Goal: Task Accomplishment & Management: Manage account settings

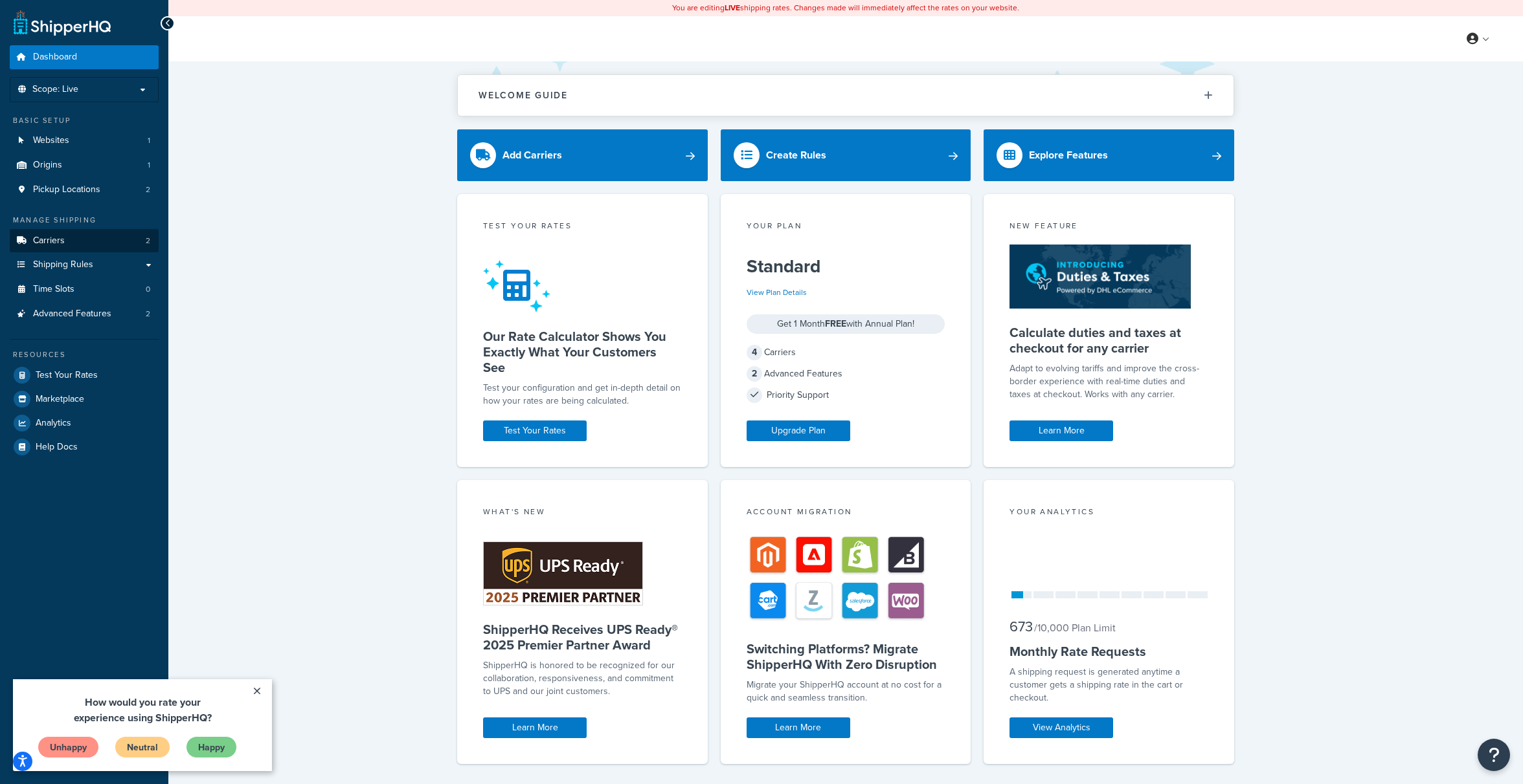
click at [105, 237] on link "Carriers 2" at bounding box center [84, 240] width 149 height 24
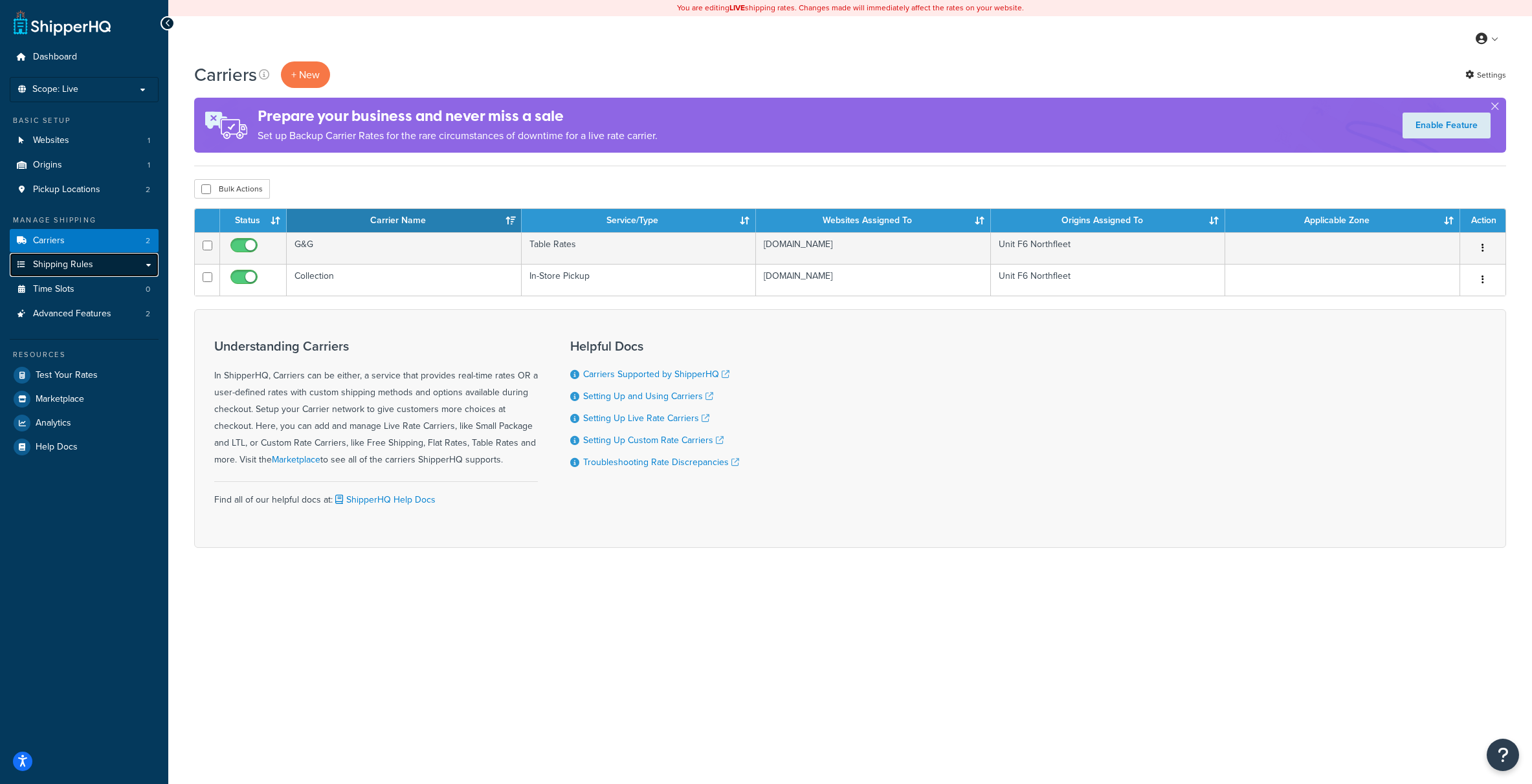
click at [149, 267] on link "Shipping Rules" at bounding box center [84, 265] width 149 height 24
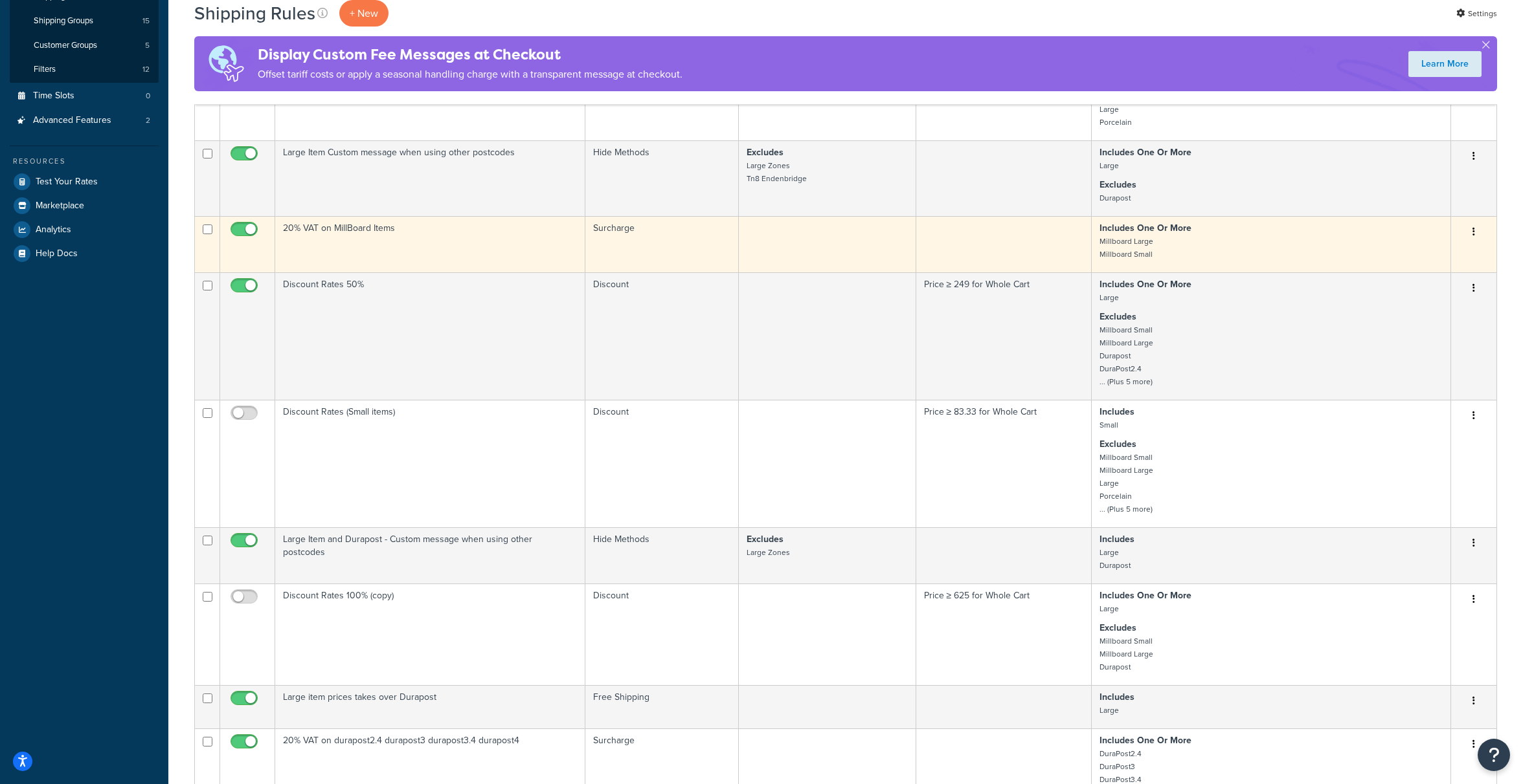
scroll to position [330, 0]
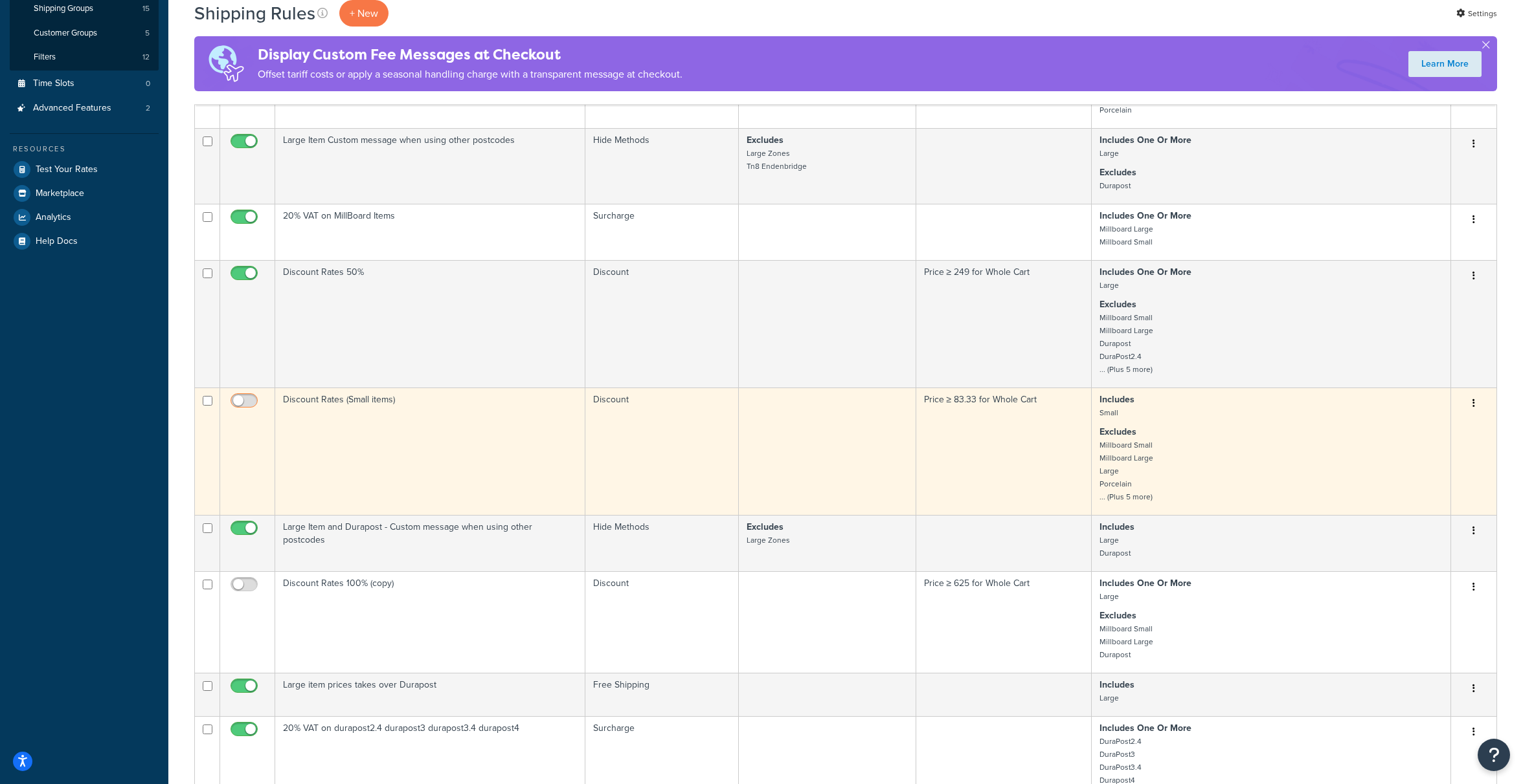
click at [250, 401] on input "checkbox" at bounding box center [246, 403] width 36 height 16
checkbox input "true"
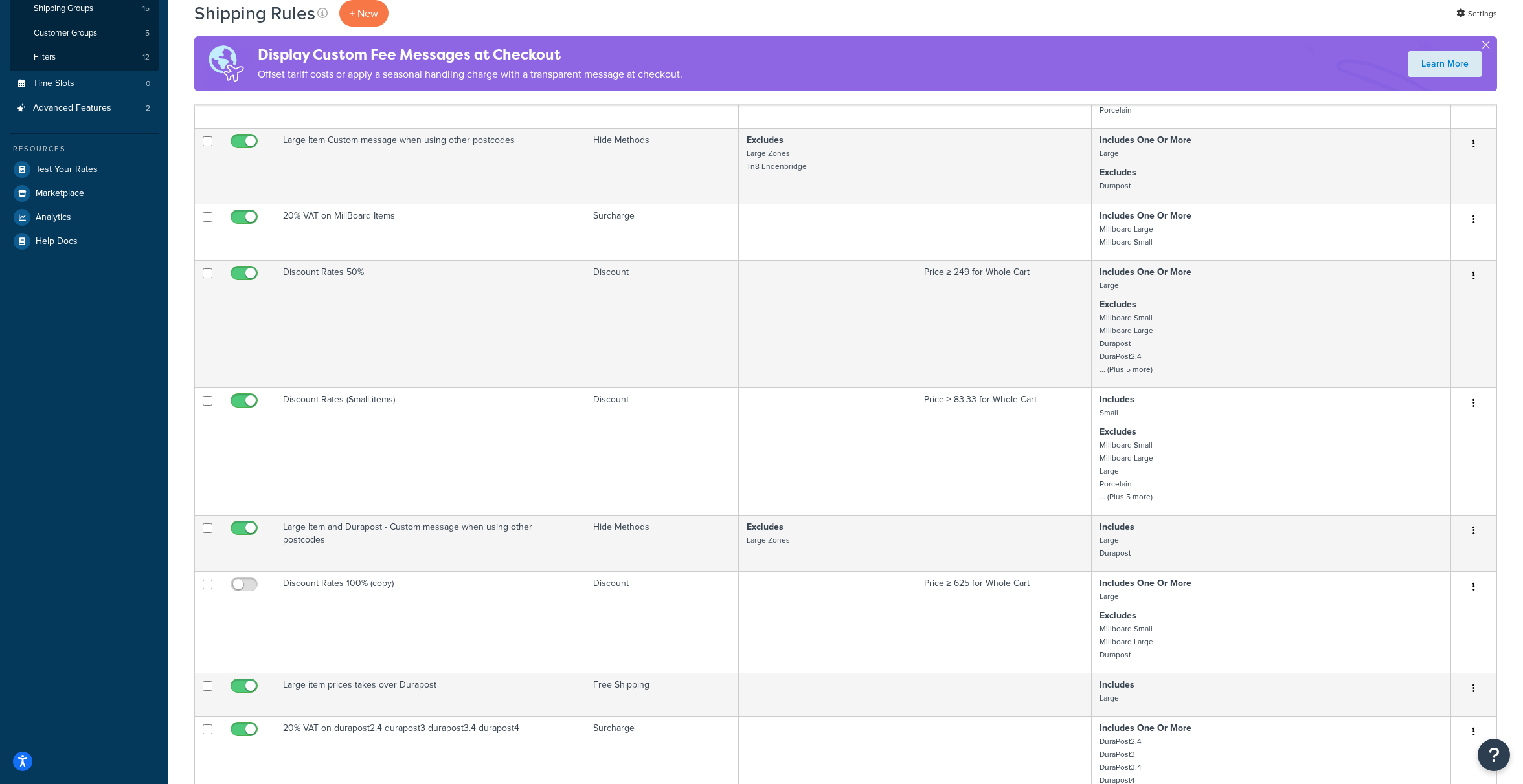
click at [1486, 46] on button "button" at bounding box center [1485, 48] width 3 height 3
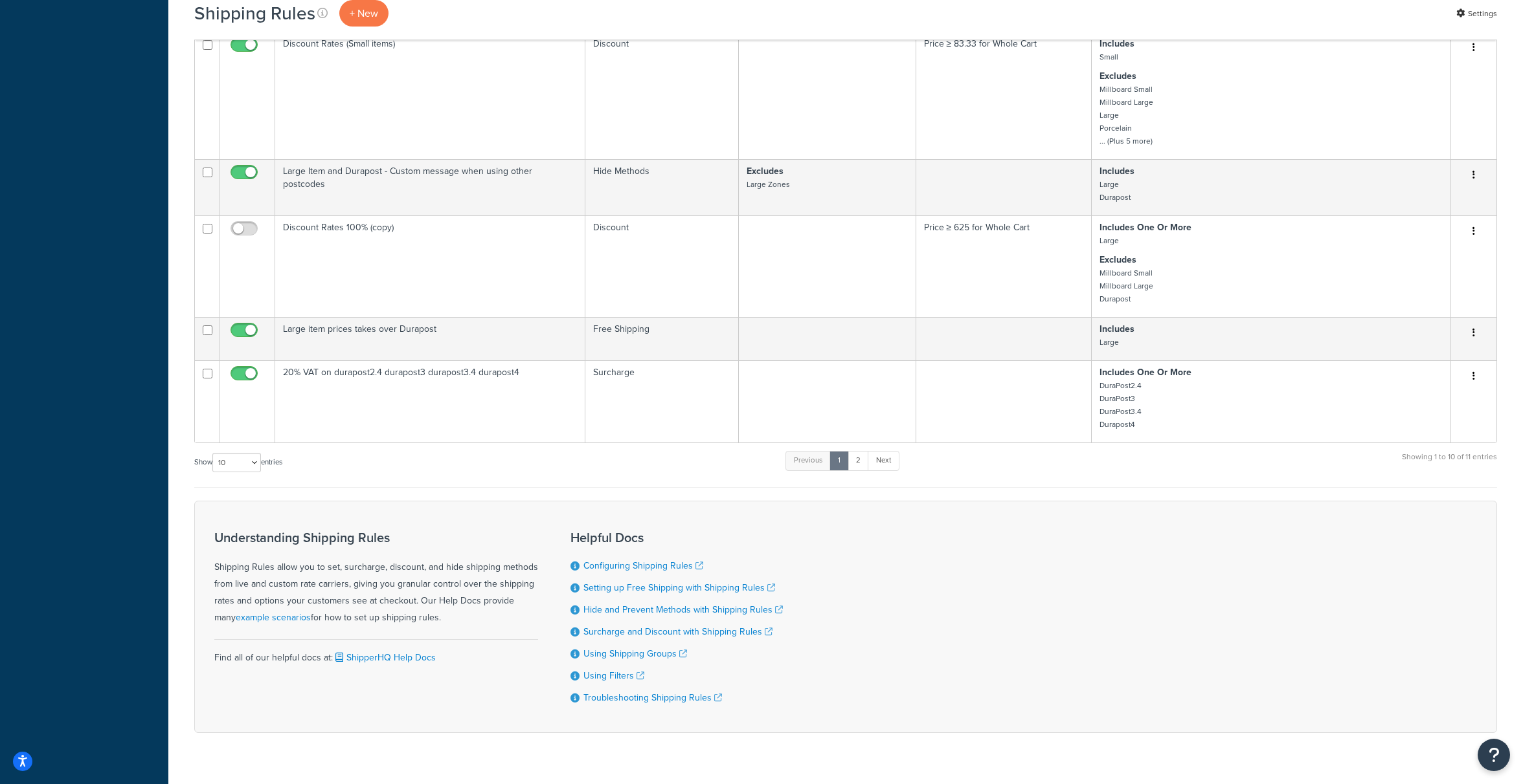
scroll to position [650, 0]
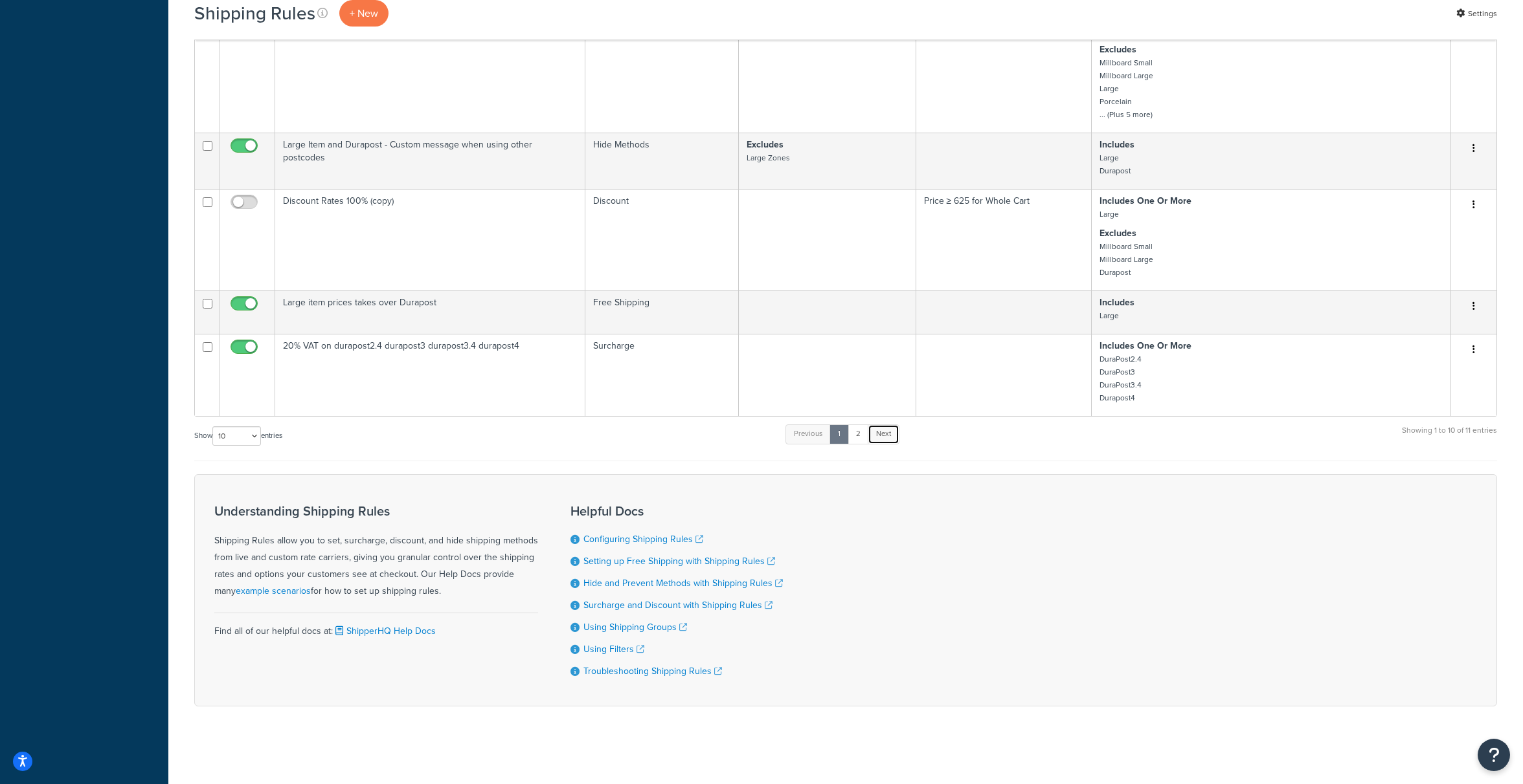
click at [883, 438] on link "Next" at bounding box center [883, 433] width 32 height 19
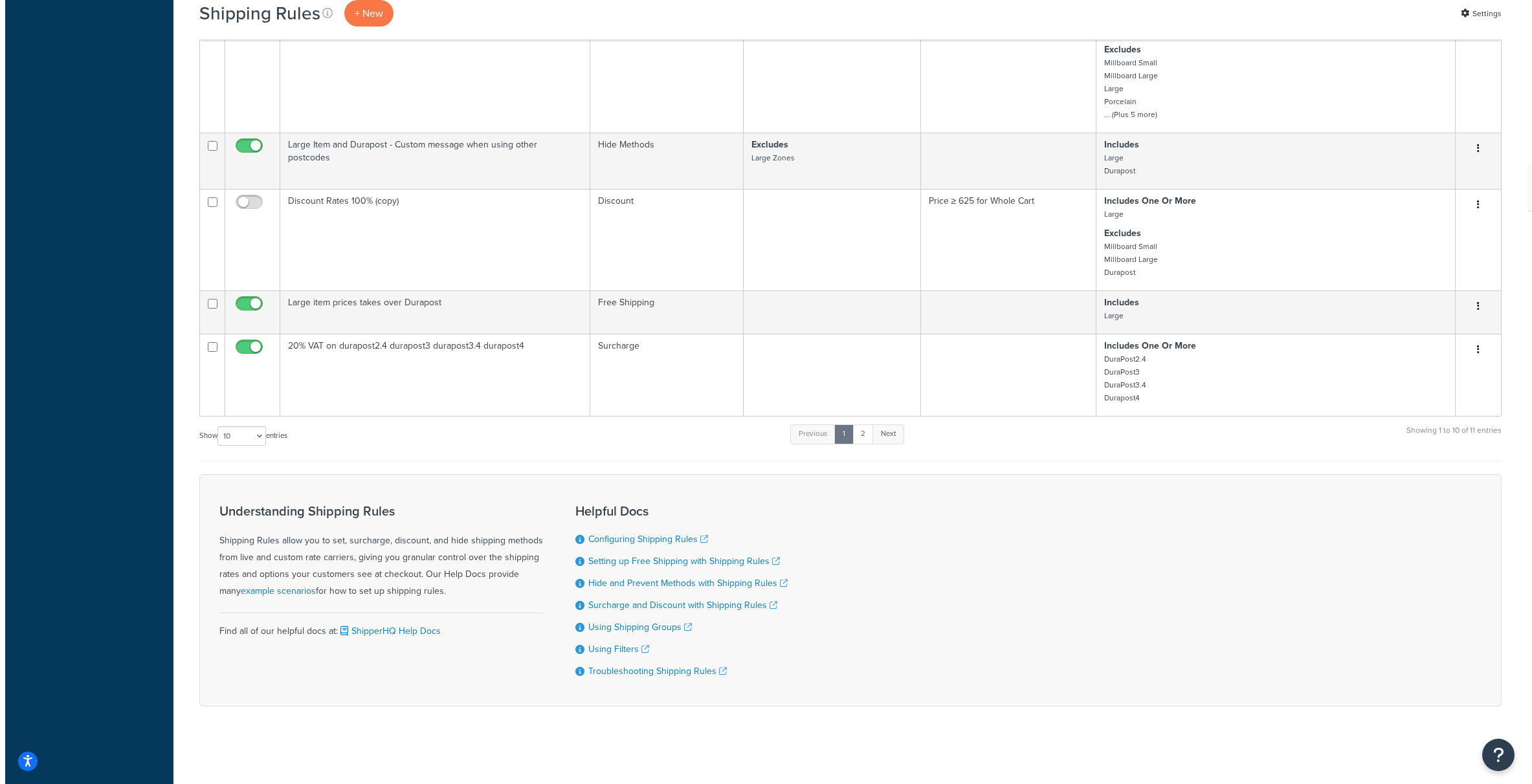
scroll to position [0, 0]
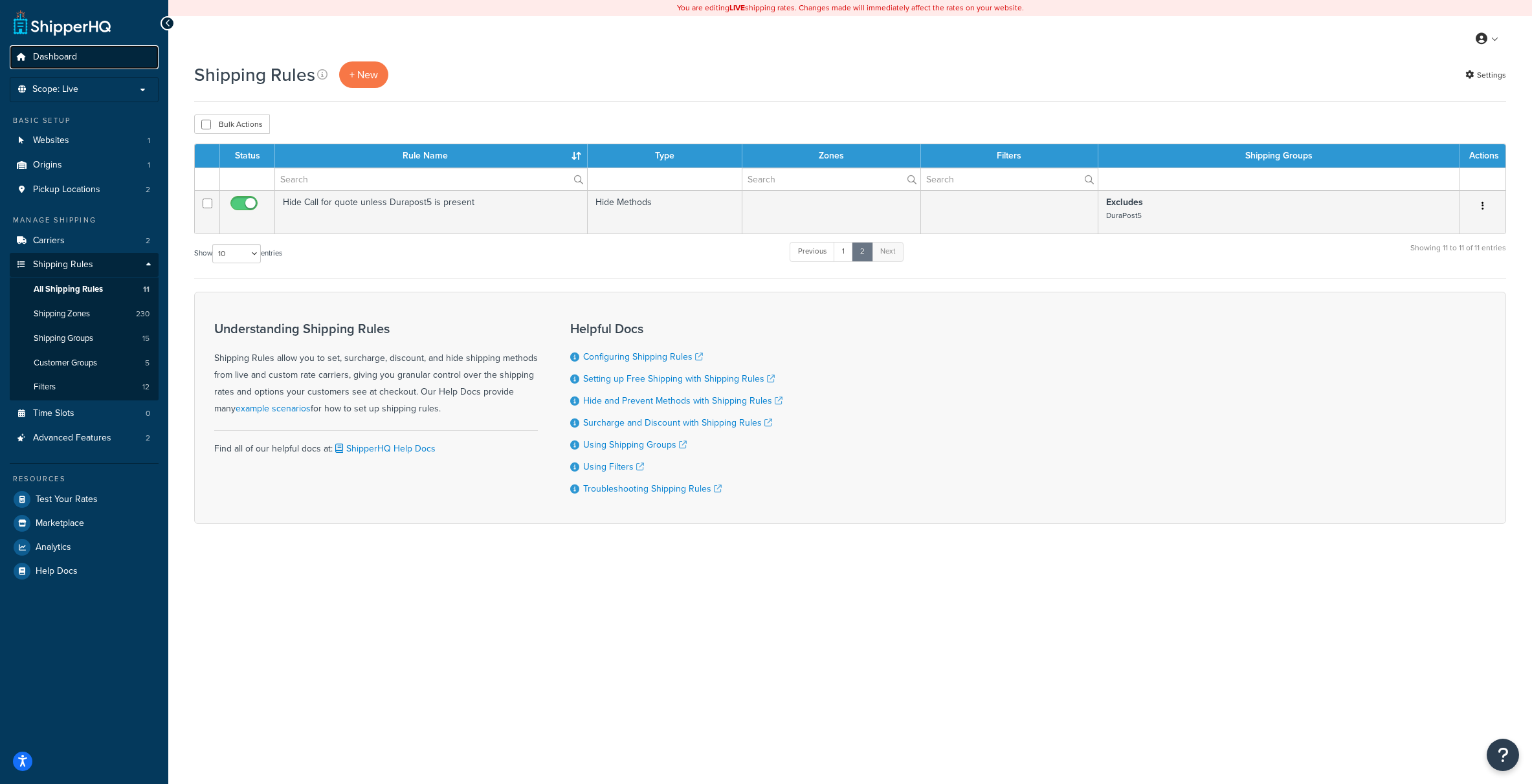
click at [74, 53] on span "Dashboard" at bounding box center [55, 57] width 44 height 11
